Goal: Transaction & Acquisition: Book appointment/travel/reservation

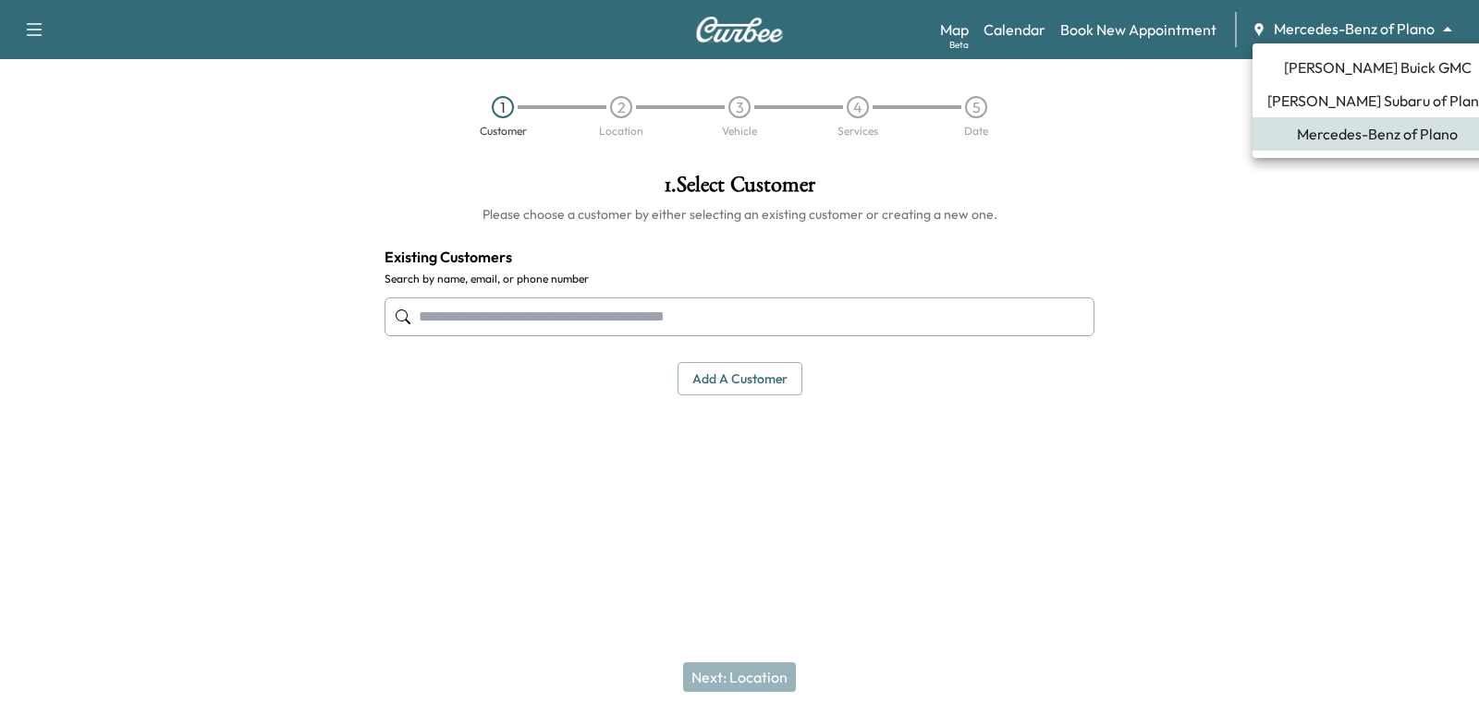
click at [1372, 31] on body "Support Log Out Map Beta Calendar Book New Appointment Mercedes-Benz of Plano *…" at bounding box center [739, 357] width 1479 height 714
click at [1398, 67] on span "[PERSON_NAME] Buick GMC" at bounding box center [1378, 67] width 188 height 22
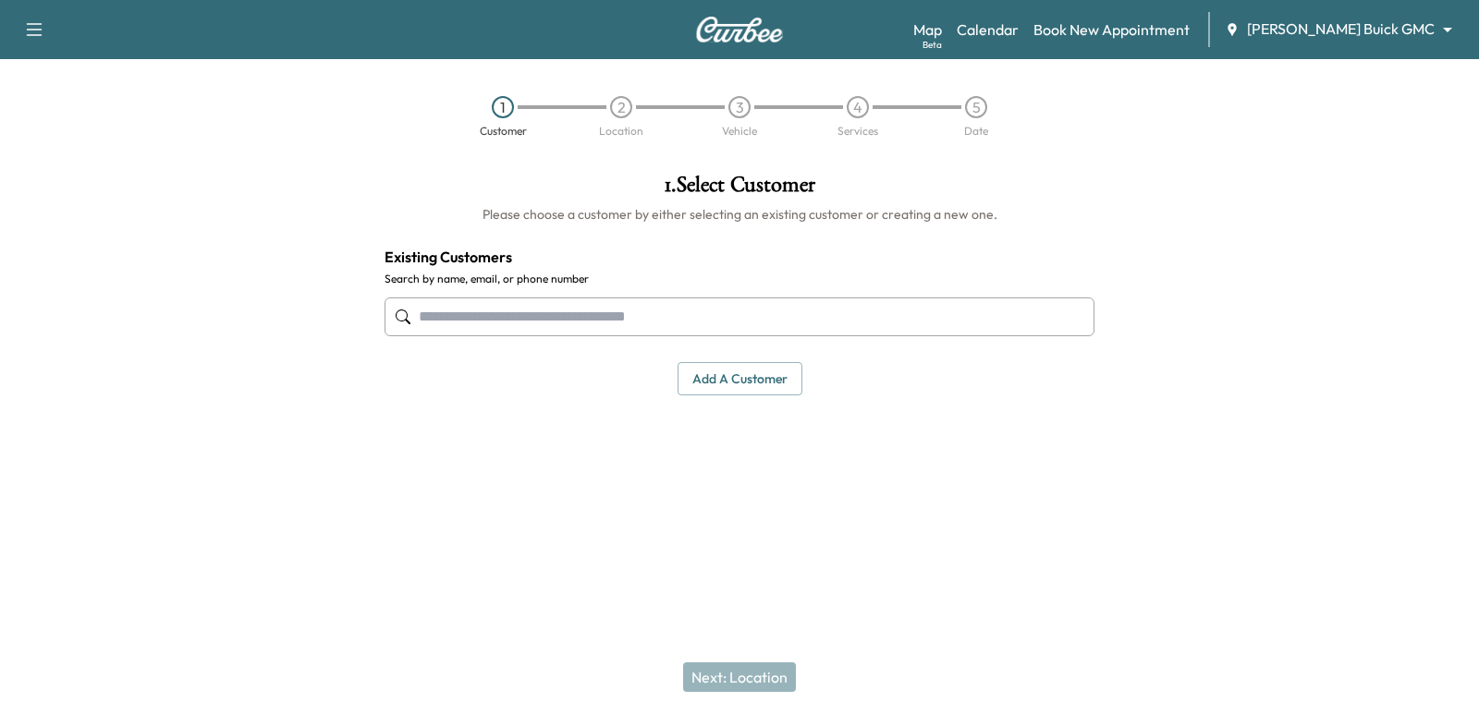
click at [611, 314] on input "text" at bounding box center [740, 317] width 710 height 39
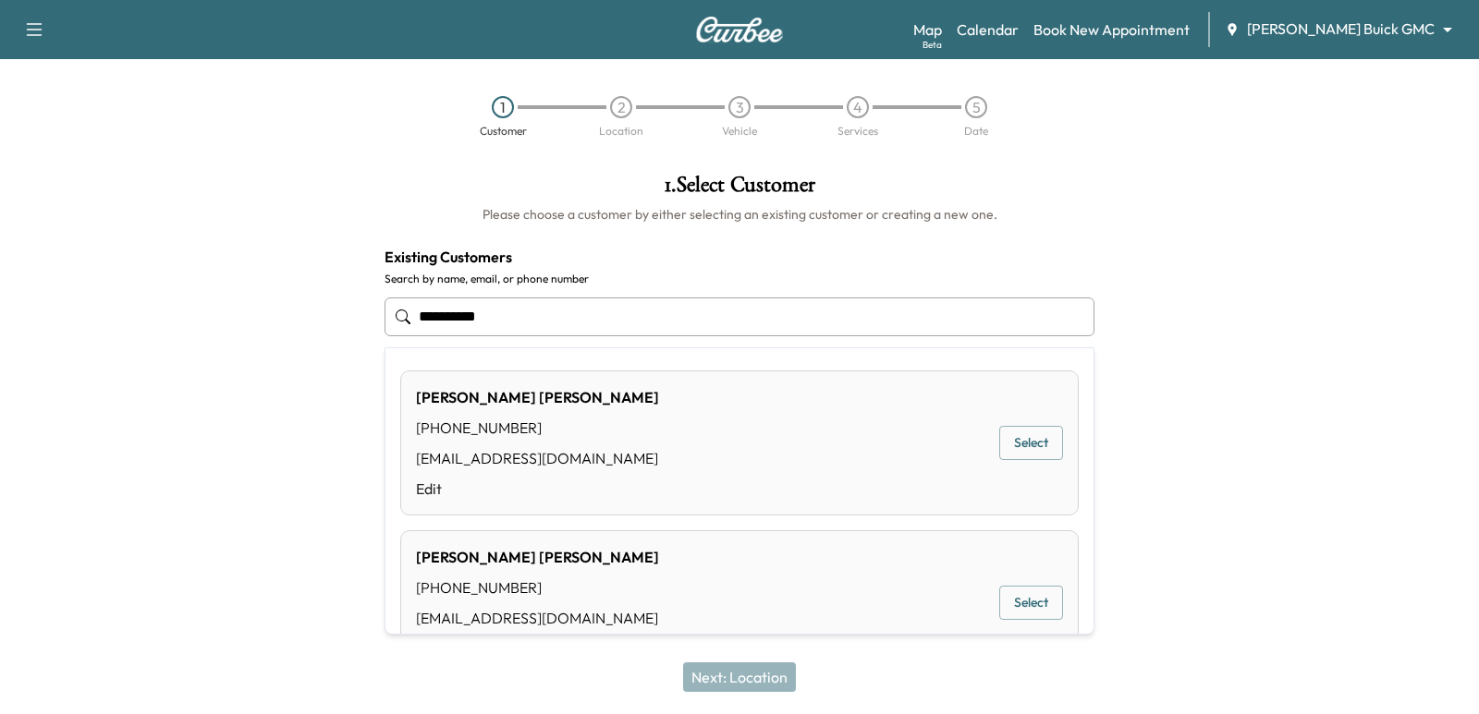
click at [979, 451] on div "[PERSON_NAME] [PHONE_NUMBER] [EMAIL_ADDRESS][DOMAIN_NAME] Edit Select" at bounding box center [739, 443] width 678 height 145
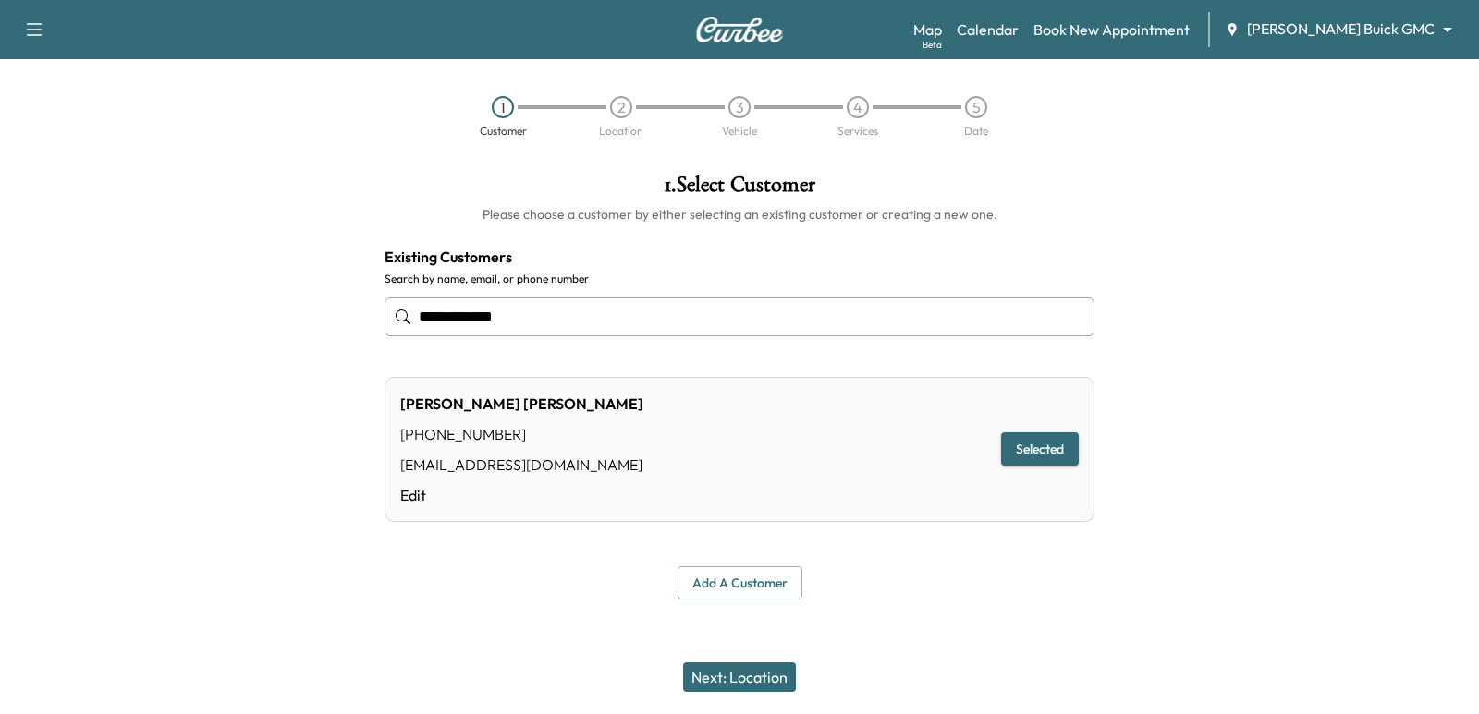
type input "**********"
click at [762, 690] on button "Next: Location" at bounding box center [739, 678] width 113 height 30
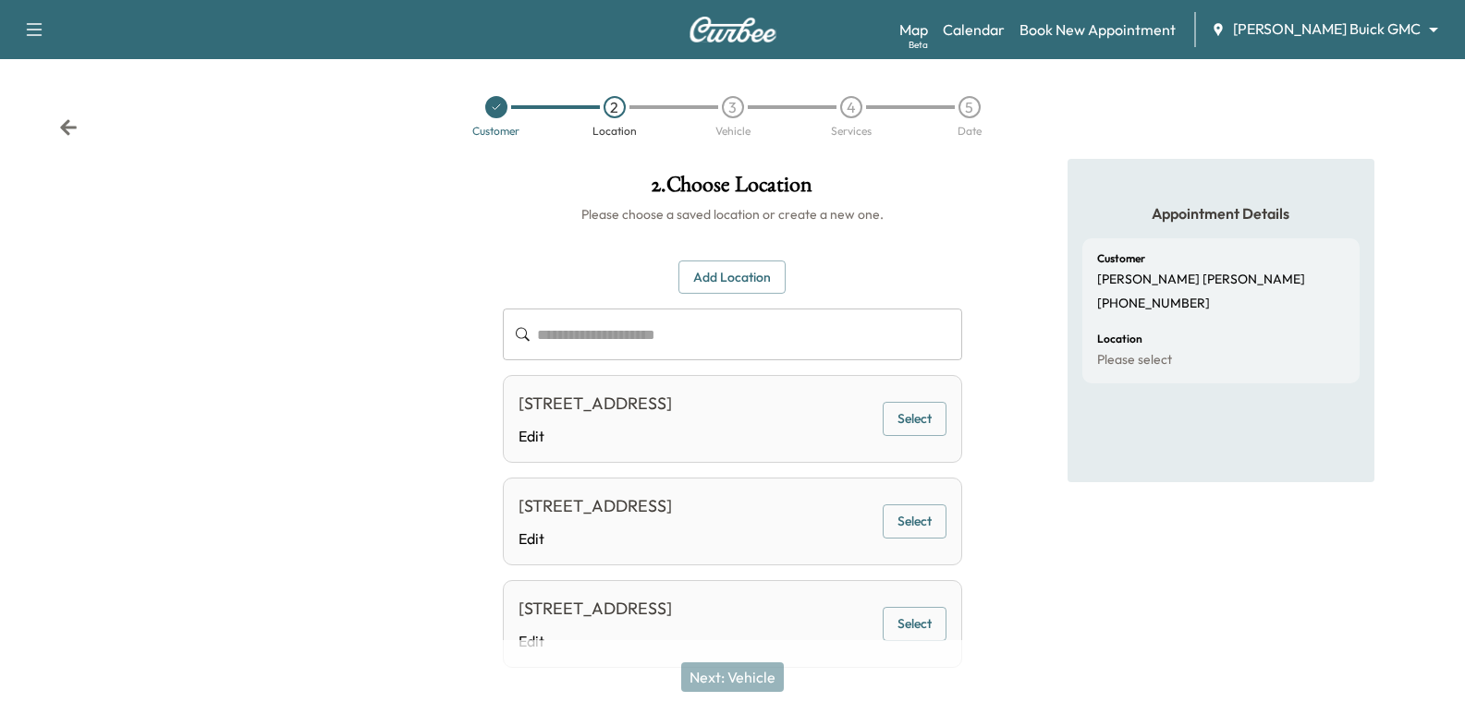
click at [766, 276] on button "Add Location" at bounding box center [731, 278] width 107 height 34
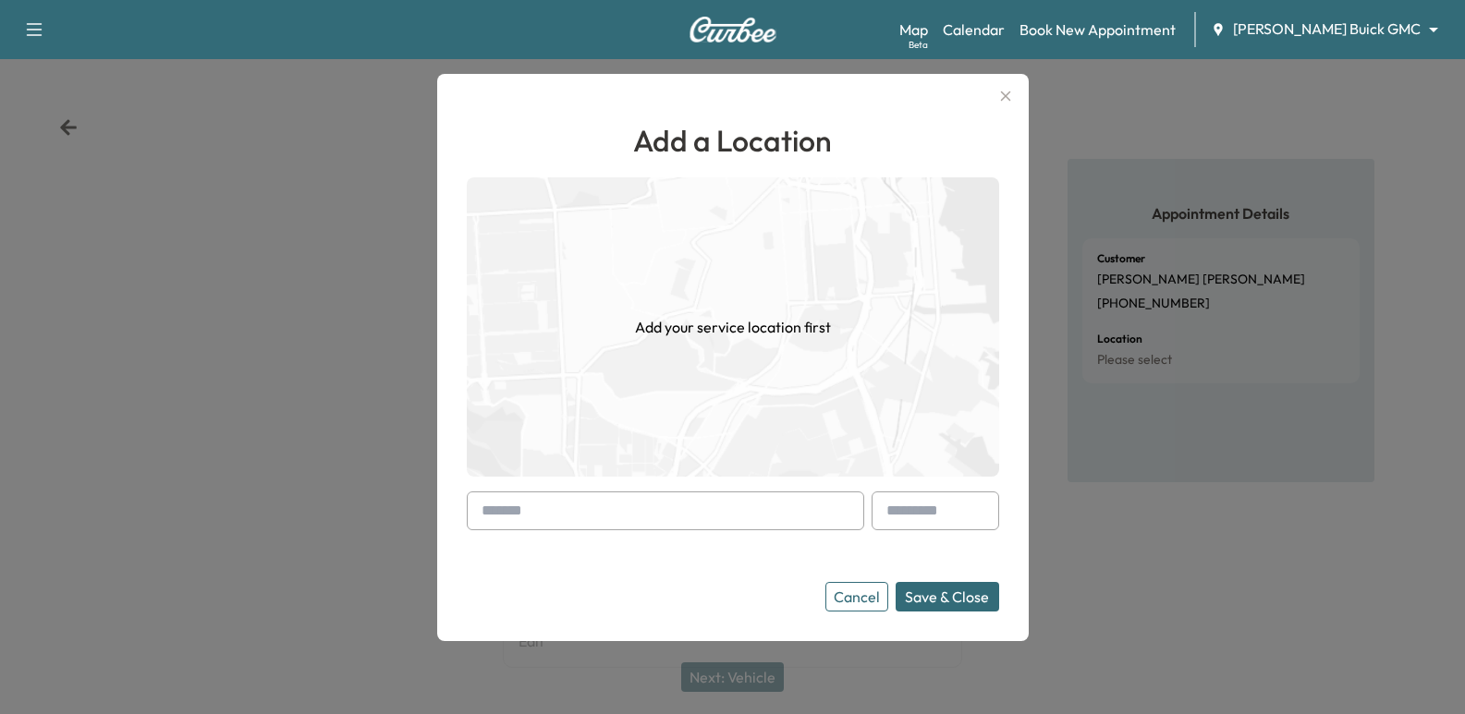
click at [550, 509] on input "text" at bounding box center [665, 511] width 397 height 39
click at [314, 294] on div at bounding box center [732, 357] width 1465 height 714
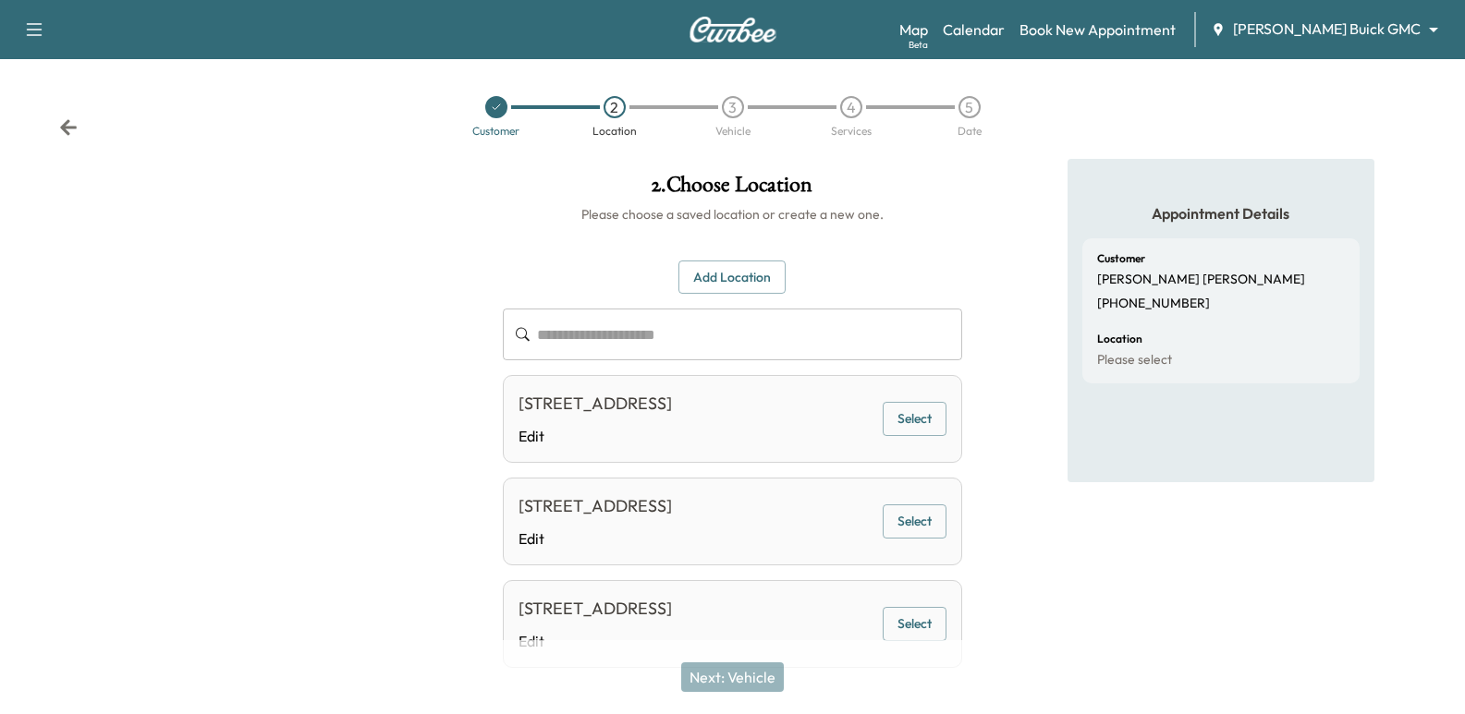
click at [760, 288] on button "Add Location" at bounding box center [731, 278] width 107 height 34
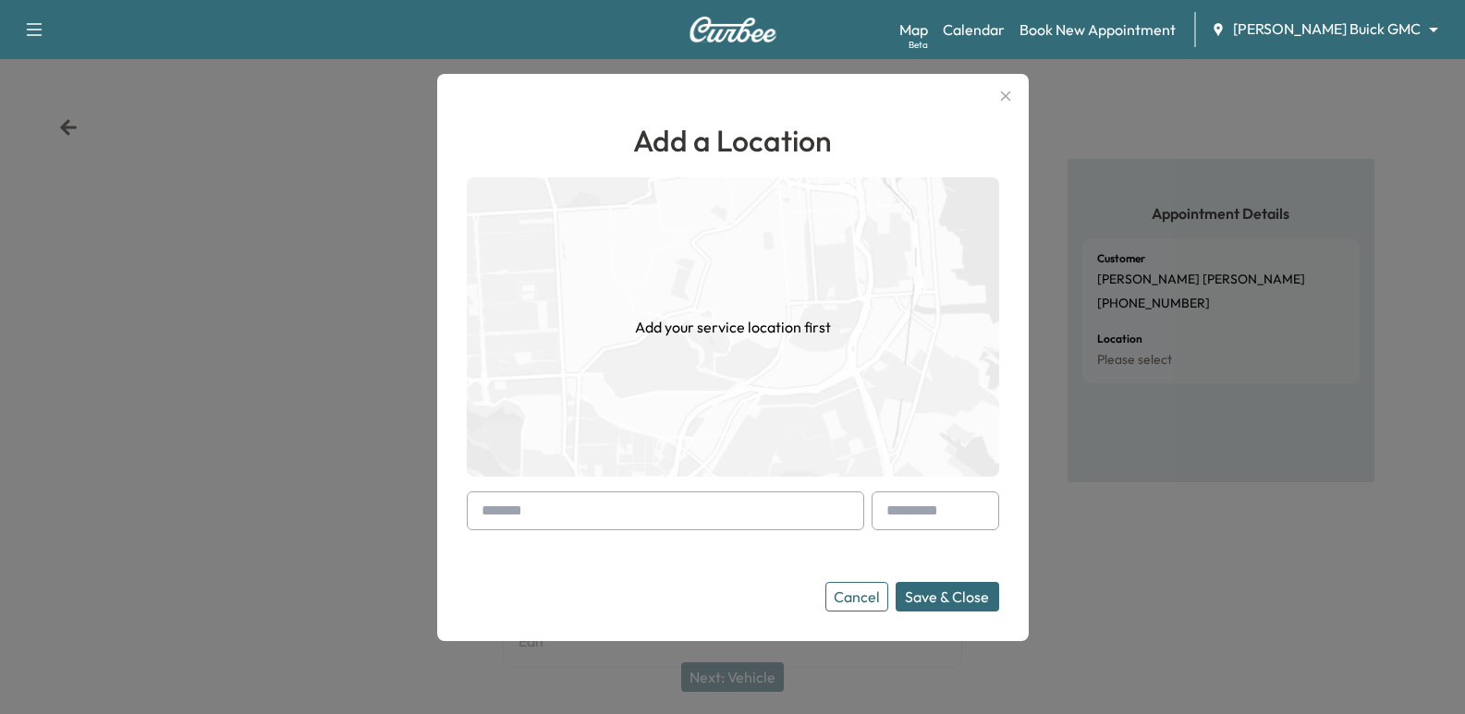
click at [299, 442] on div at bounding box center [732, 357] width 1465 height 714
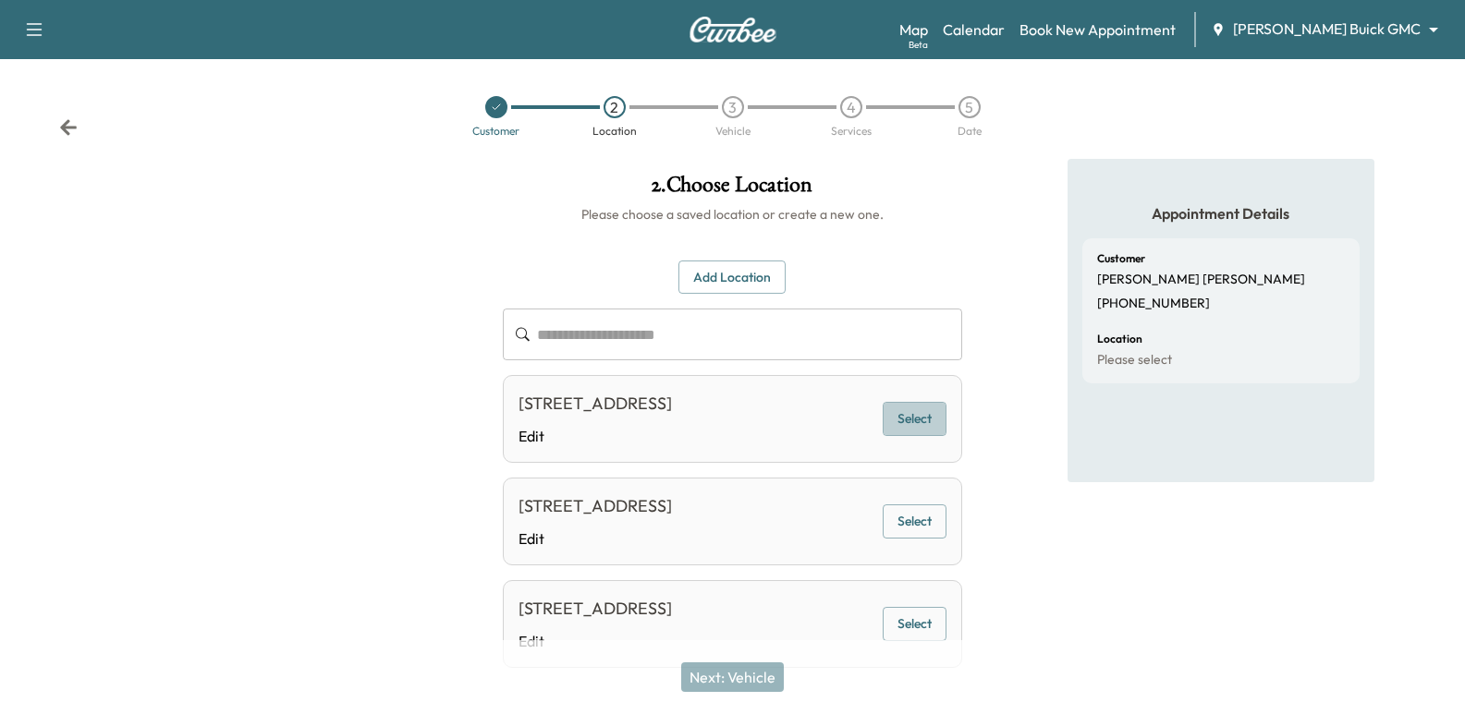
click at [905, 432] on button "Select" at bounding box center [915, 419] width 64 height 34
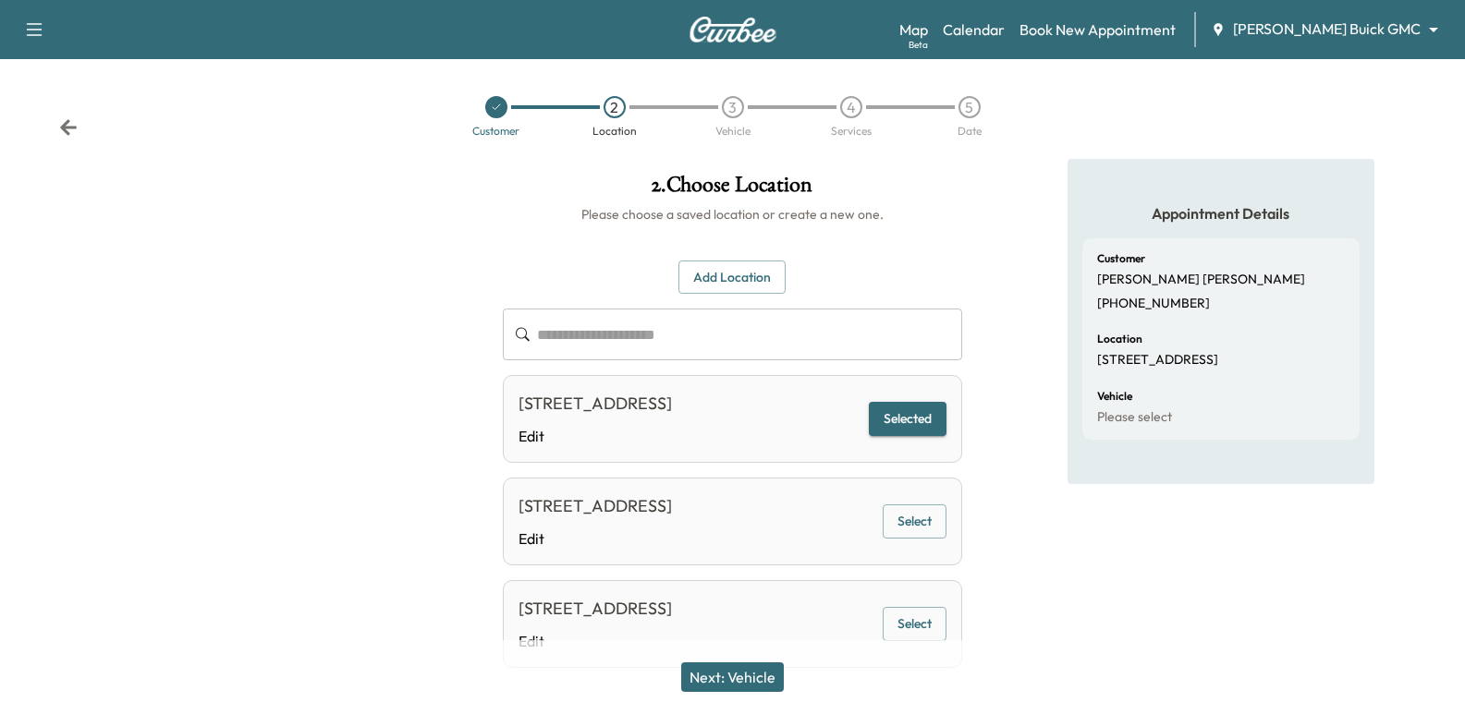
click at [768, 674] on button "Next: Vehicle" at bounding box center [732, 678] width 103 height 30
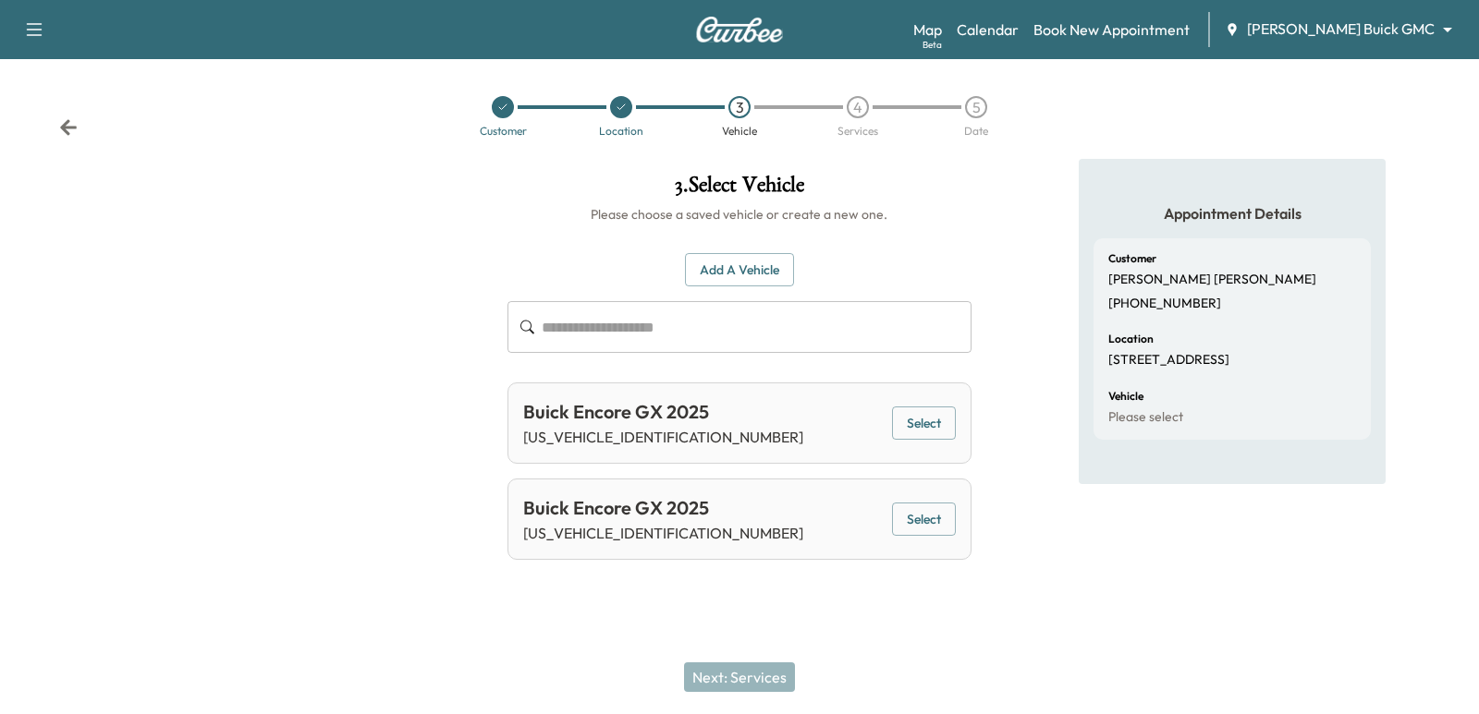
click at [1149, 352] on p "[STREET_ADDRESS]" at bounding box center [1168, 360] width 121 height 17
click at [915, 423] on button "Select" at bounding box center [924, 424] width 64 height 34
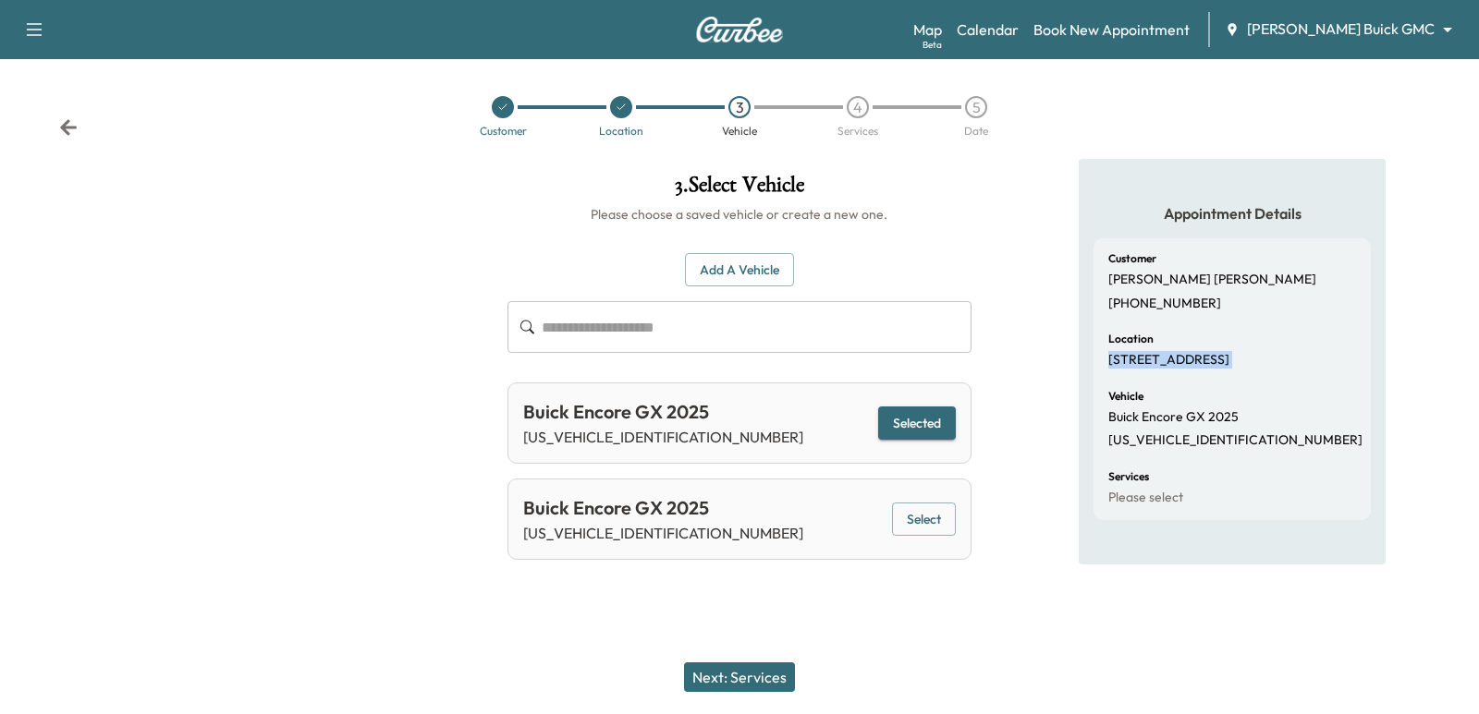
click at [728, 678] on button "Next: Services" at bounding box center [739, 678] width 111 height 30
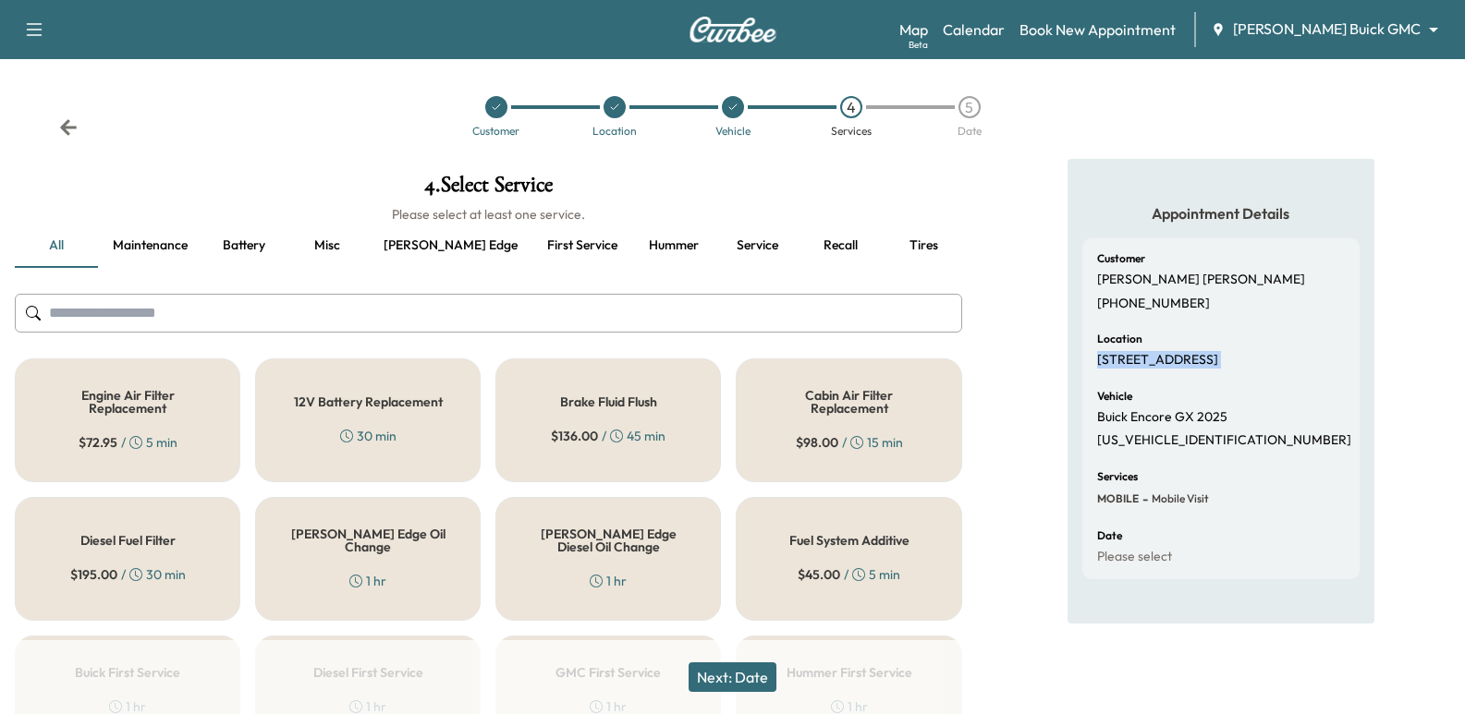
click at [393, 236] on button "[PERSON_NAME] edge" at bounding box center [451, 246] width 164 height 44
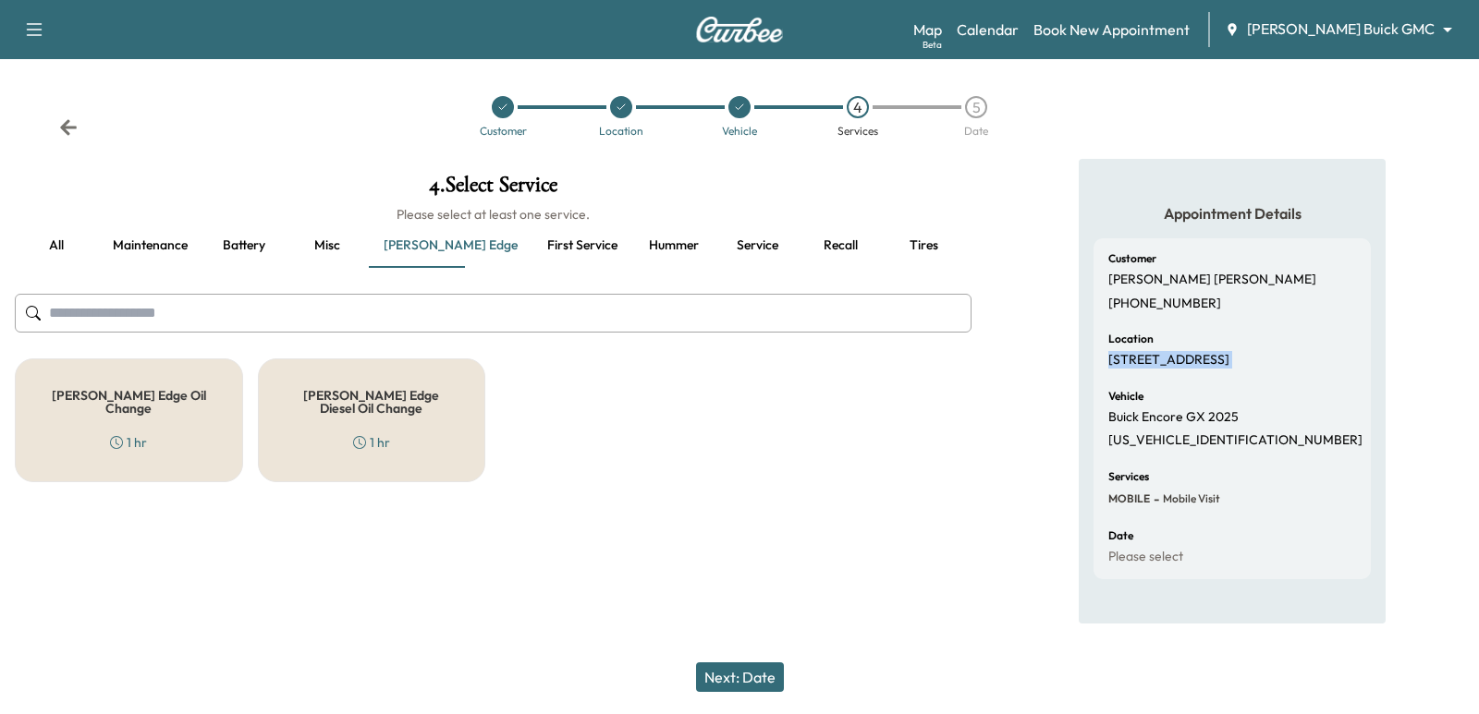
click at [211, 448] on div "[PERSON_NAME] Edge Oil Change 1 hr" at bounding box center [129, 421] width 228 height 124
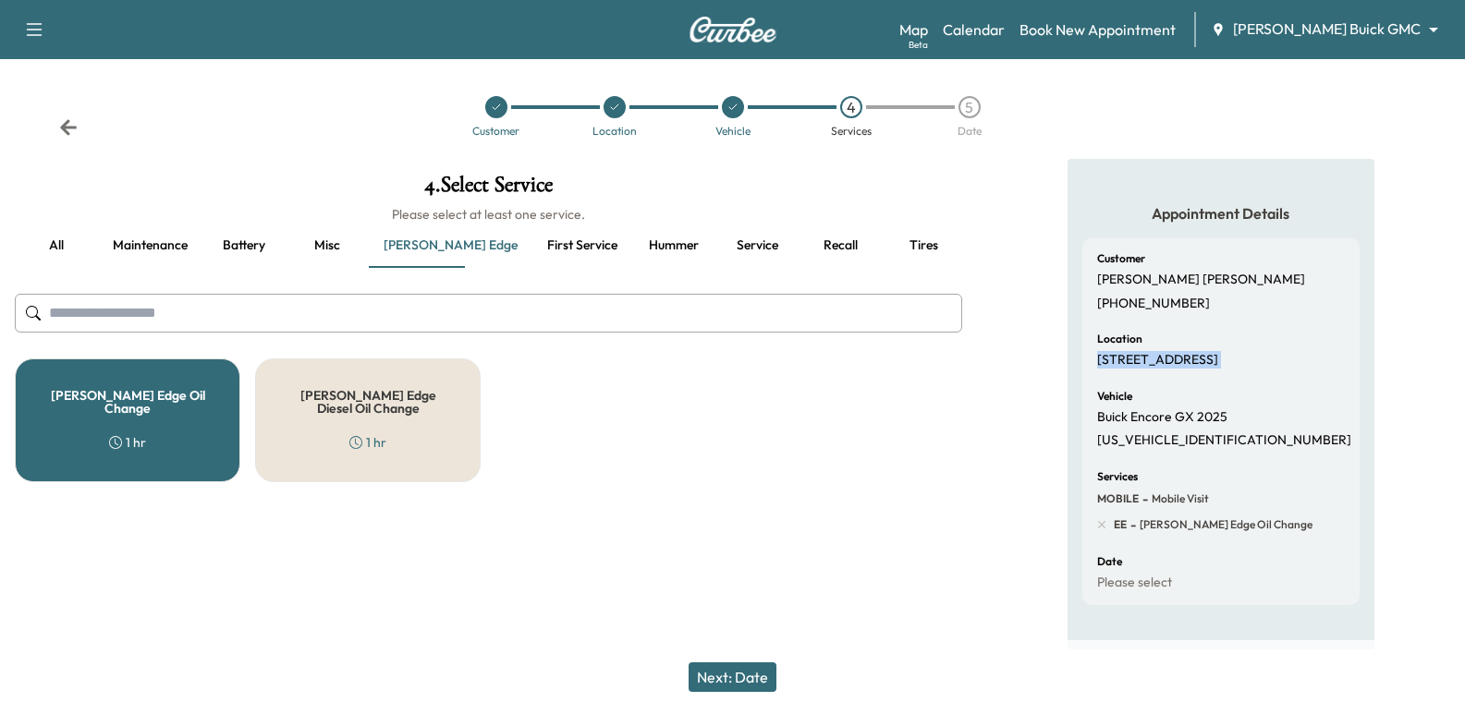
click at [736, 677] on button "Next: Date" at bounding box center [733, 678] width 88 height 30
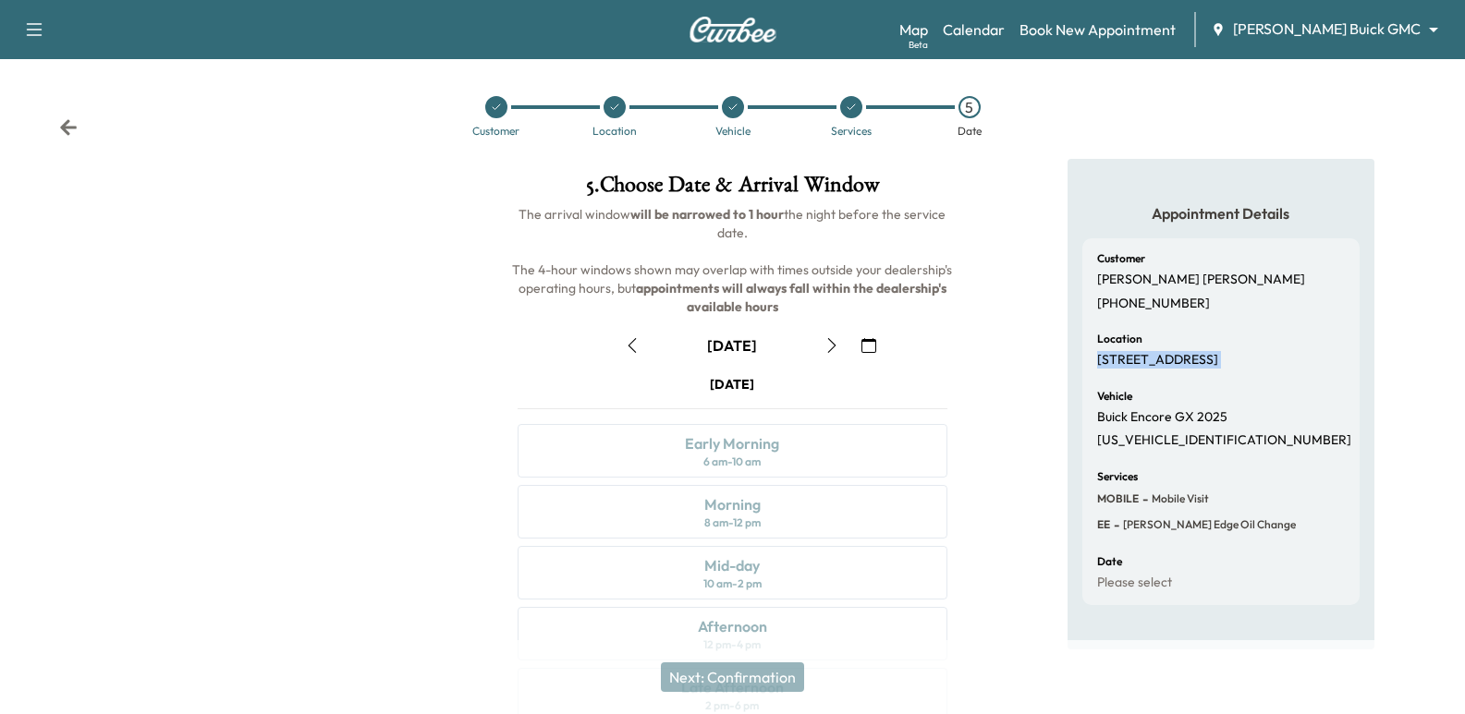
click at [833, 347] on icon "button" at bounding box center [831, 345] width 15 height 15
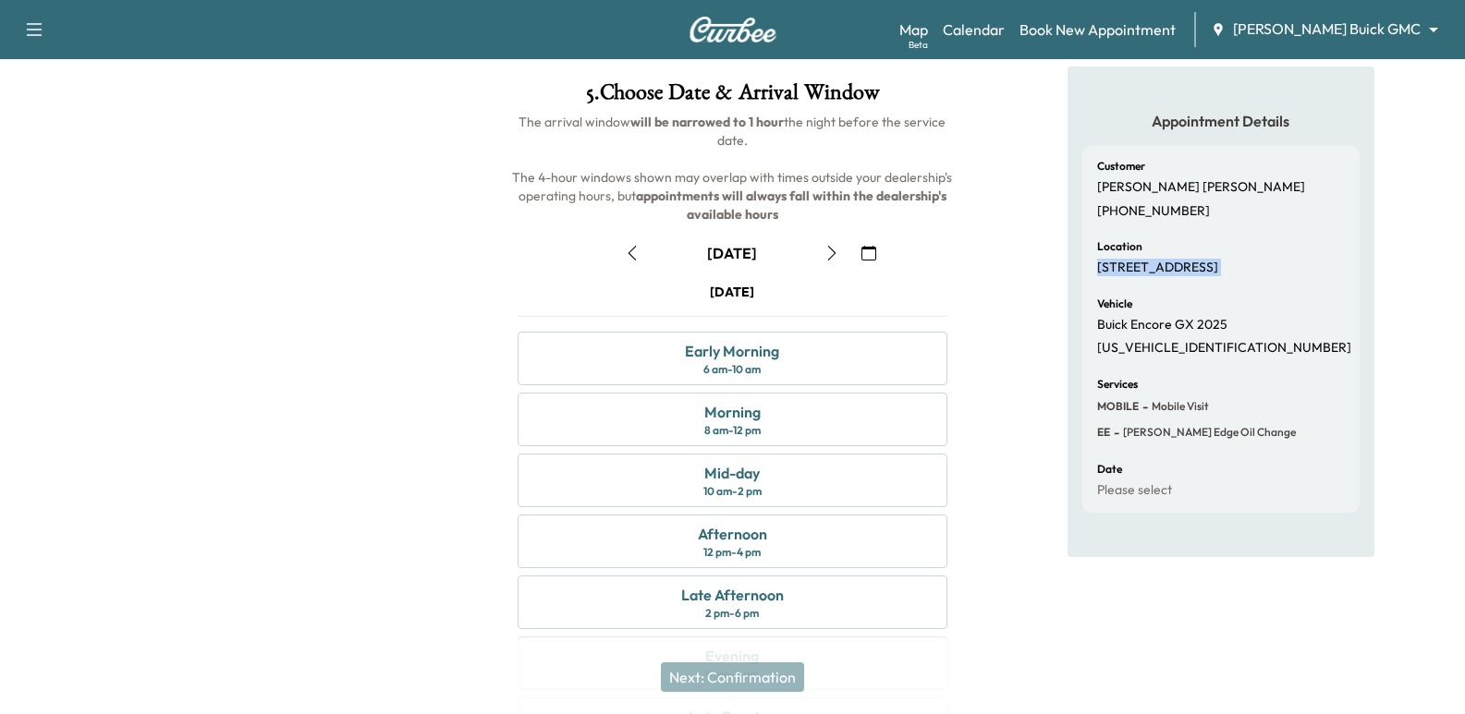
click at [832, 260] on icon "button" at bounding box center [831, 253] width 15 height 15
click at [638, 253] on icon "button" at bounding box center [632, 253] width 15 height 15
click at [834, 253] on icon "button" at bounding box center [831, 253] width 15 height 15
click at [634, 255] on icon "button" at bounding box center [632, 253] width 15 height 15
click at [836, 250] on icon "button" at bounding box center [831, 253] width 15 height 15
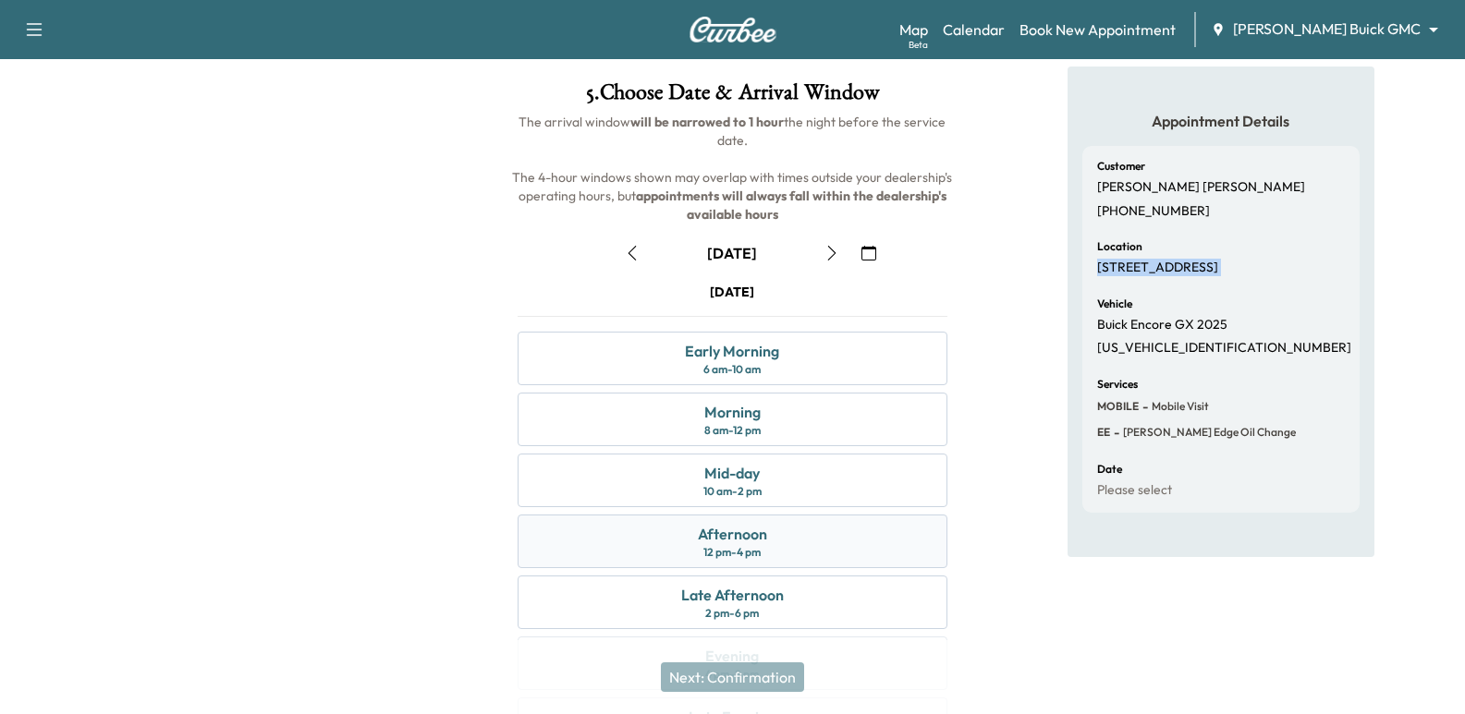
click at [832, 553] on div "Afternoon 12 pm - 4 pm" at bounding box center [732, 542] width 429 height 54
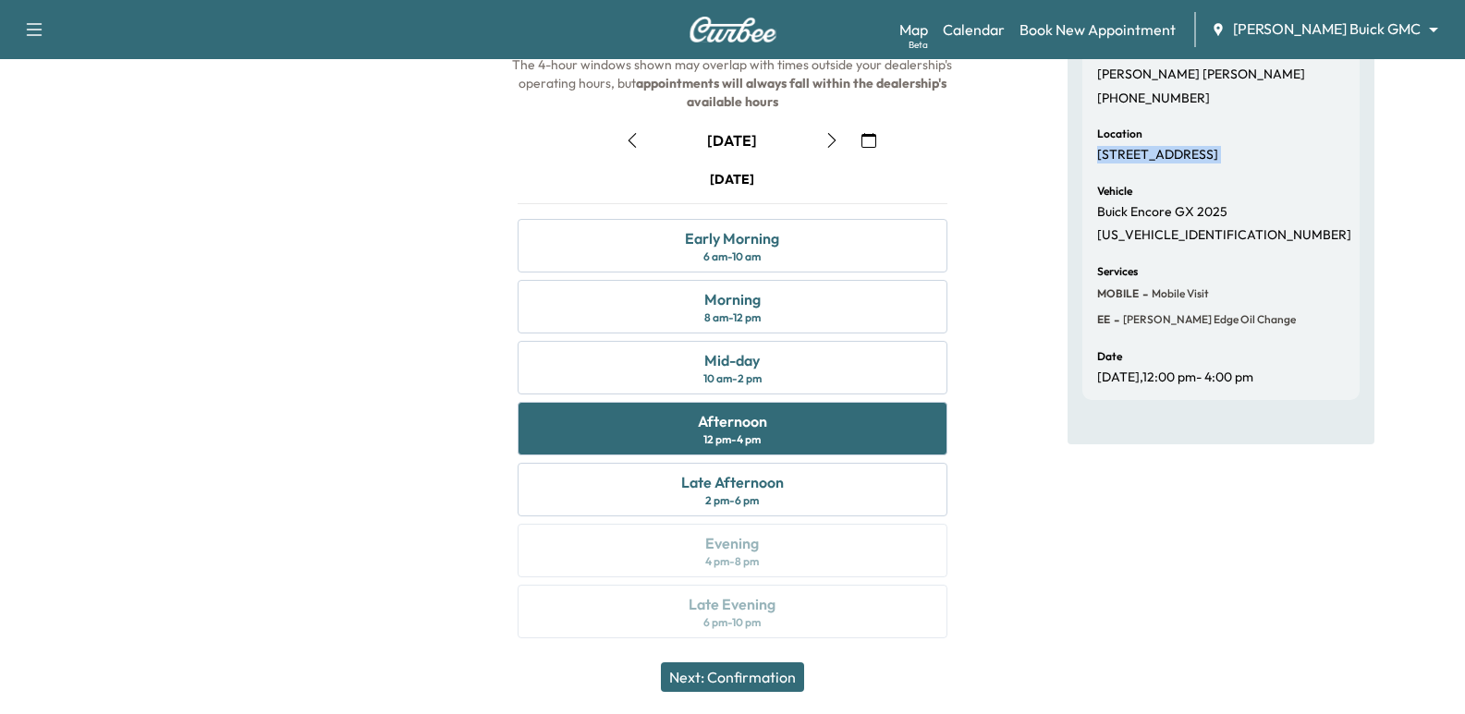
scroll to position [211, 0]
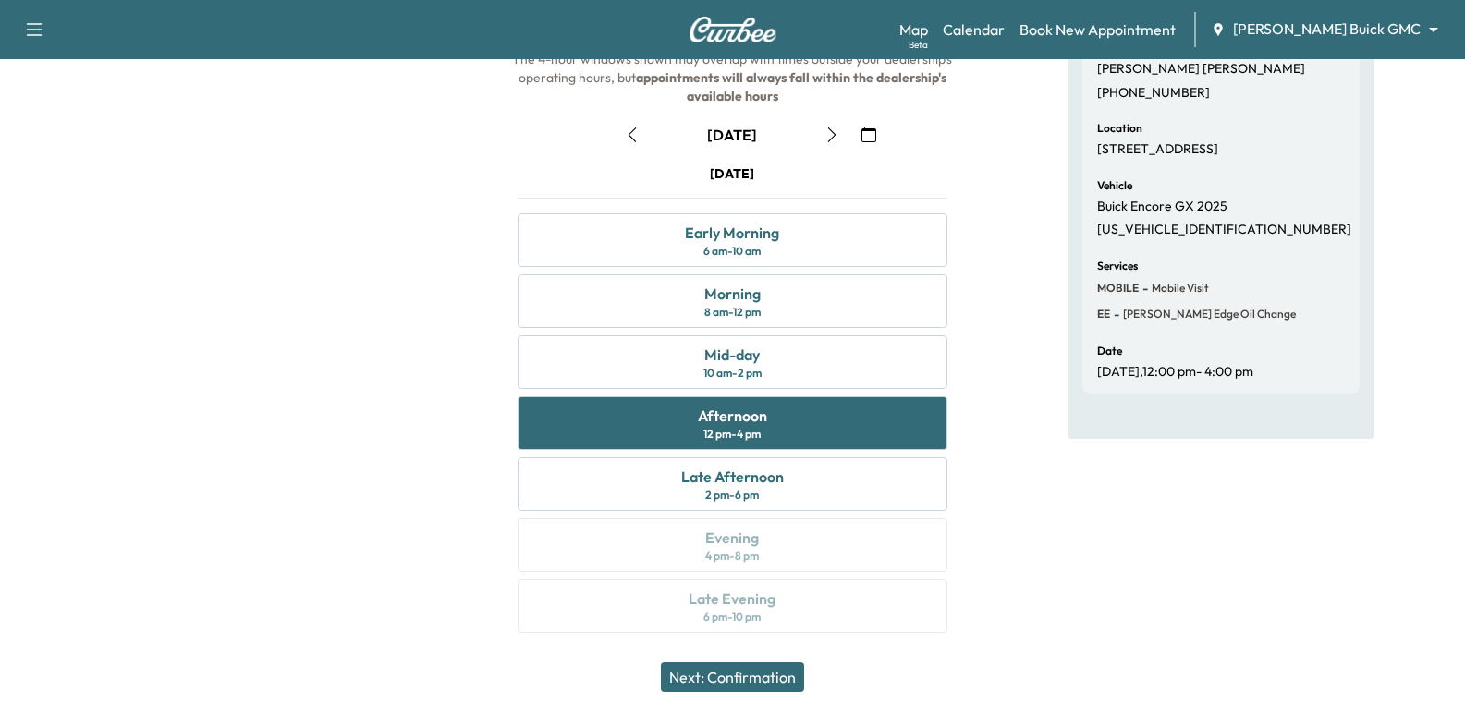
click at [965, 155] on div "5 . Choose Date & Arrival Window The arrival window will be narrowed to 1 hour …" at bounding box center [732, 301] width 488 height 707
click at [740, 664] on button "Next: Confirmation" at bounding box center [732, 678] width 143 height 30
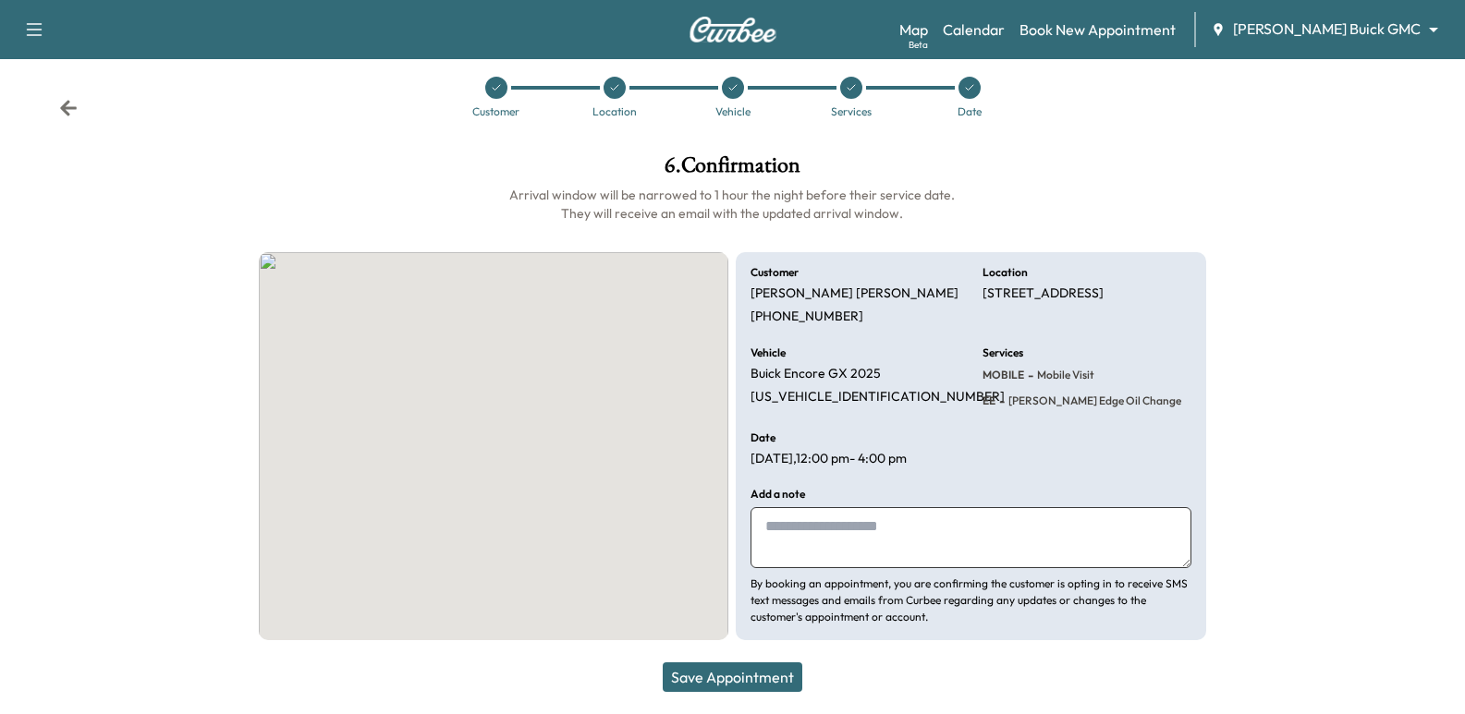
scroll to position [19, 0]
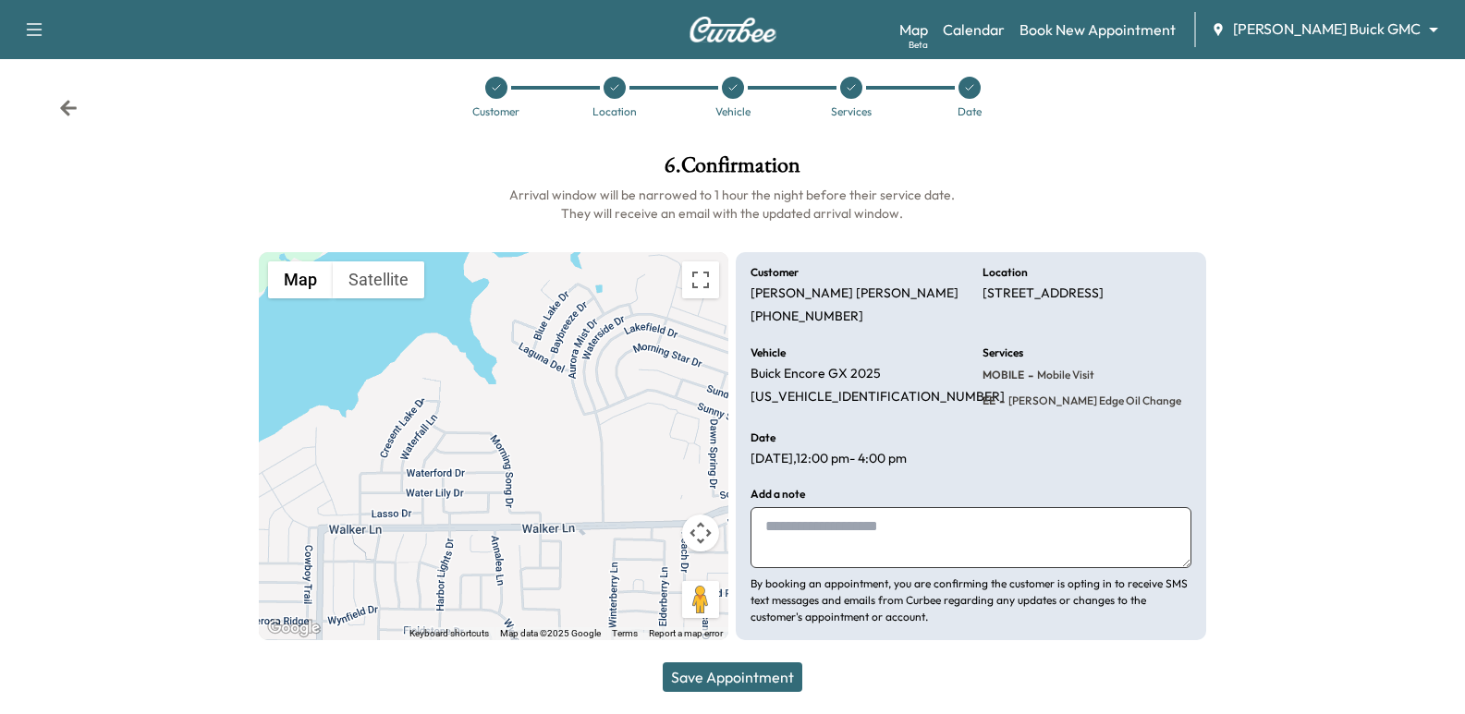
click at [974, 291] on div "Customer [PERSON_NAME] [PHONE_NUMBER] Location [STREET_ADDRESS] Vehicle Buick E…" at bounding box center [971, 446] width 470 height 389
click at [887, 319] on div "Customer [PERSON_NAME] [PHONE_NUMBER]" at bounding box center [855, 296] width 209 height 58
click at [916, 379] on div "Vehicle Buick Encore GX 2025 [US_VEHICLE_IDENTIFICATION_NUMBER]" at bounding box center [855, 379] width 209 height 63
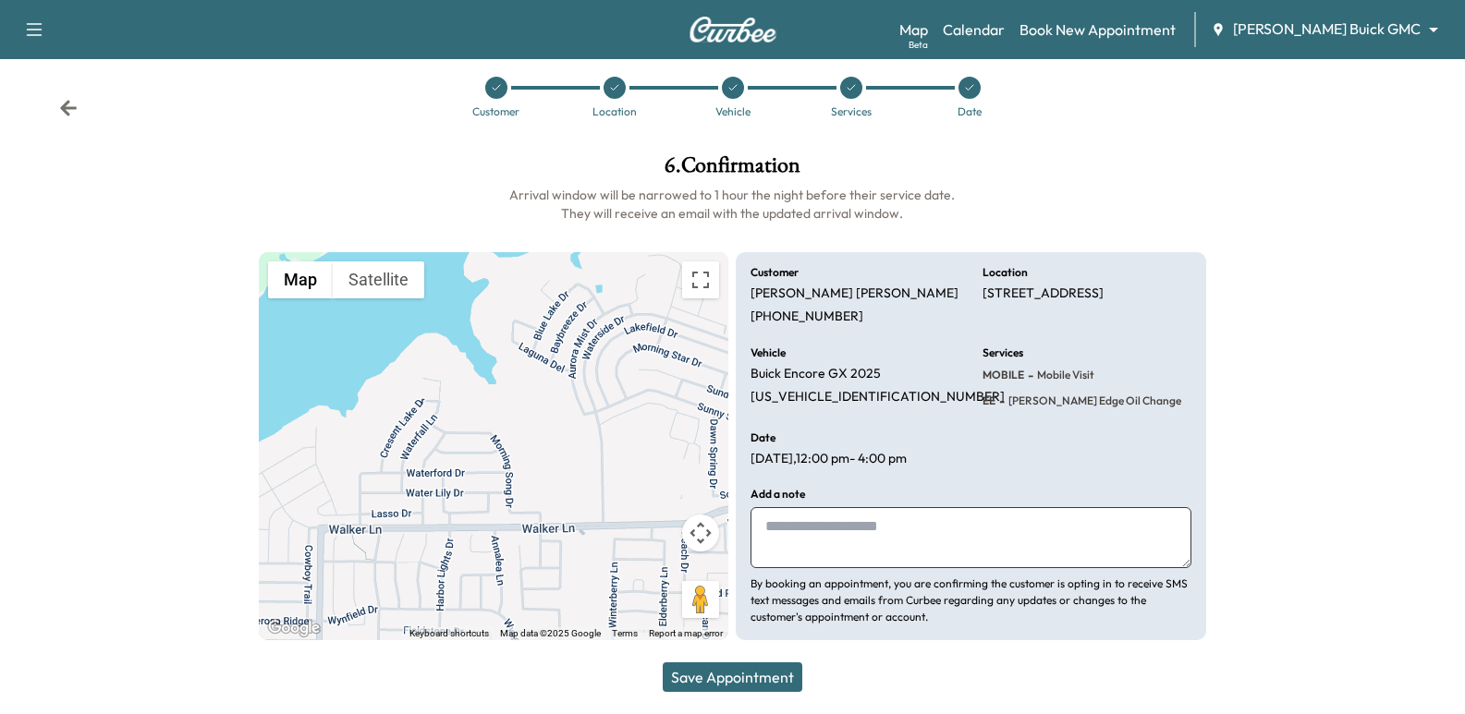
click at [1053, 446] on div "Customer [PERSON_NAME] [PHONE_NUMBER] Location [STREET_ADDRESS] Vehicle Buick E…" at bounding box center [971, 446] width 470 height 389
click at [928, 361] on div "Vehicle Buick Encore GX 2025 [US_VEHICLE_IDENTIFICATION_NUMBER]" at bounding box center [855, 379] width 209 height 63
click at [926, 360] on div "Vehicle Buick Encore GX 2025 [US_VEHICLE_IDENTIFICATION_NUMBER]" at bounding box center [855, 379] width 209 height 63
click at [895, 301] on div "Customer [PERSON_NAME] [PHONE_NUMBER]" at bounding box center [855, 296] width 209 height 58
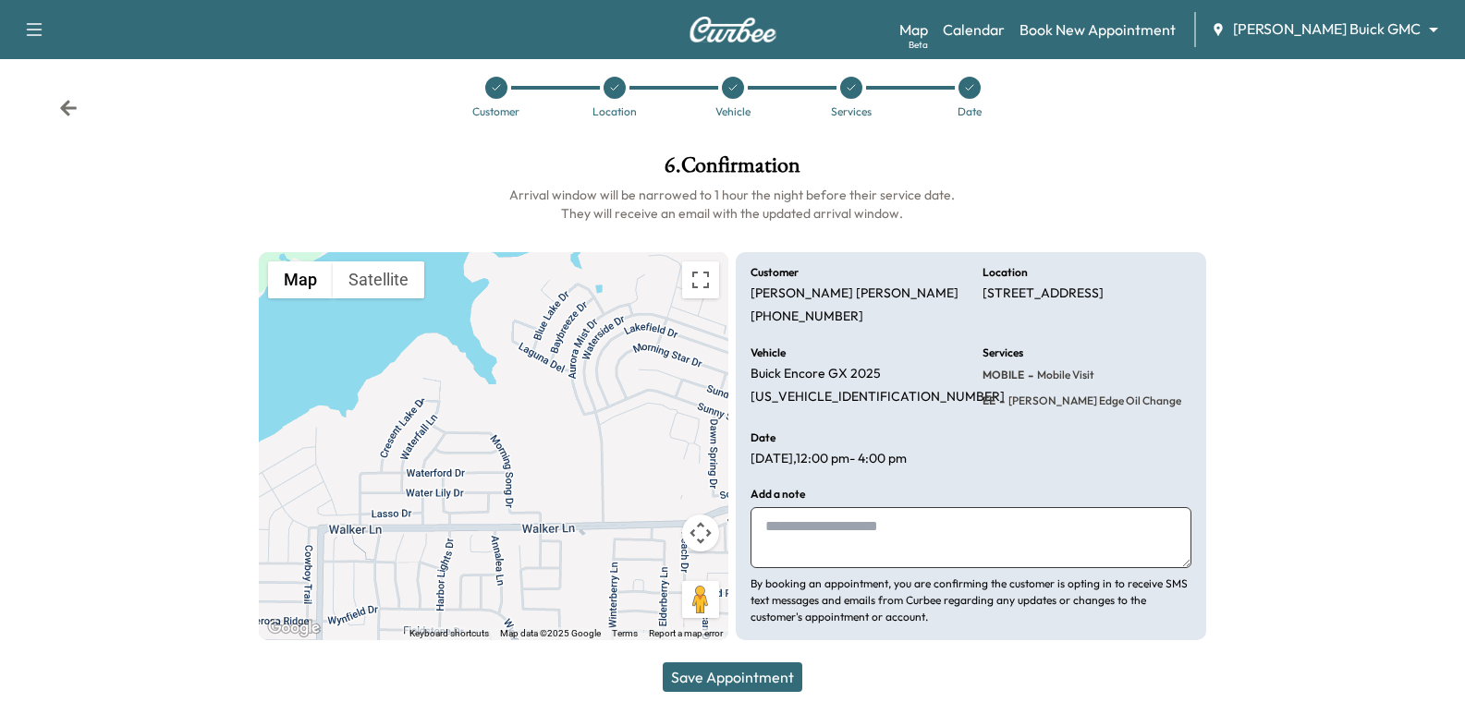
click at [895, 301] on div "Customer [PERSON_NAME] [PHONE_NUMBER]" at bounding box center [855, 296] width 209 height 58
drag, startPoint x: 895, startPoint y: 301, endPoint x: 811, endPoint y: 285, distance: 85.7
click at [895, 303] on div "Customer [PERSON_NAME] [PHONE_NUMBER]" at bounding box center [855, 296] width 209 height 58
click at [849, 311] on div "Customer [PERSON_NAME] [PHONE_NUMBER]" at bounding box center [855, 296] width 209 height 58
